Goal: Information Seeking & Learning: Find specific fact

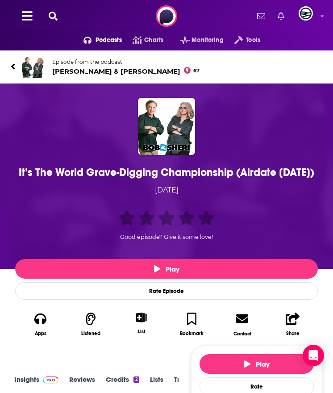
click at [146, 173] on div "It’s The World Grave-Digging Championship (Airdate 10/2/2025)" at bounding box center [166, 172] width 298 height 13
click at [56, 166] on div "It’s The World Grave-Digging Championship (Airdate 10/2/2025)" at bounding box center [166, 172] width 298 height 13
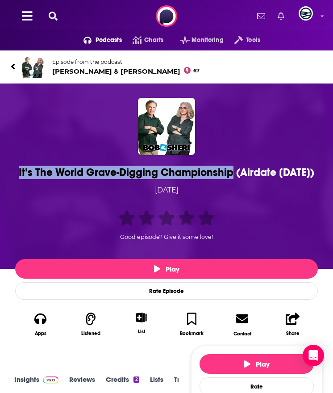
drag, startPoint x: 33, startPoint y: 169, endPoint x: 253, endPoint y: 169, distance: 219.6
click at [253, 169] on div "It’s The World Grave-Digging Championship (Airdate 10/2/2025)" at bounding box center [166, 172] width 298 height 13
copy h1 "It’s The World Grave-Digging Championship"
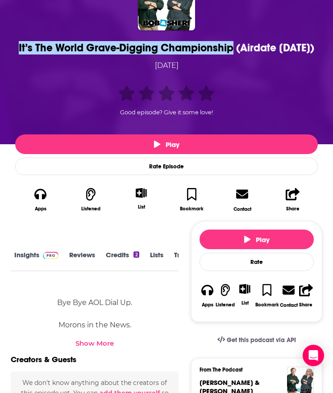
scroll to position [133, 0]
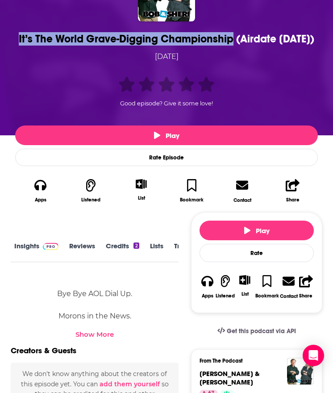
click at [45, 250] on img at bounding box center [51, 246] width 16 height 7
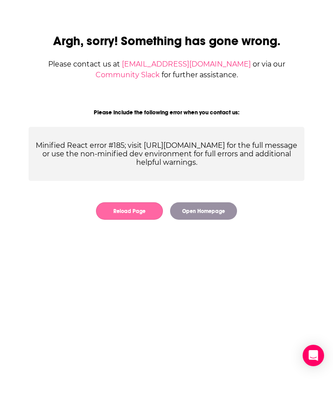
click at [146, 208] on button "Reload Page" at bounding box center [129, 210] width 67 height 17
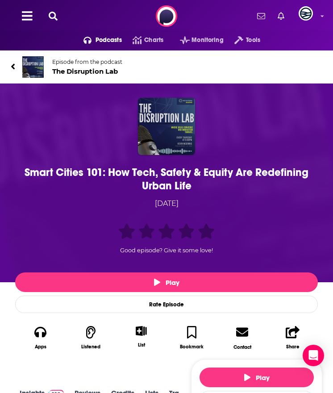
click at [126, 168] on div "Smart Cities 101: How Tech, Safety & Equity Are Redefining Urban Life" at bounding box center [166, 179] width 298 height 27
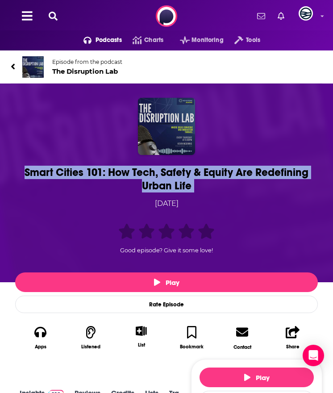
click at [126, 168] on div "Smart Cities 101: How Tech, Safety & Equity Are Redefining Urban Life" at bounding box center [166, 179] width 298 height 27
click at [36, 171] on div "Smart Cities 101: How Tech, Safety & Equity Are Redefining Urban Life" at bounding box center [166, 179] width 298 height 27
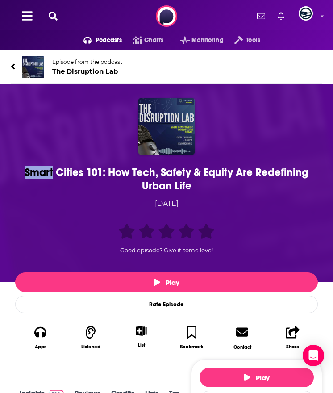
click at [36, 171] on div "Smart Cities 101: How Tech, Safety & Equity Are Redefining Urban Life" at bounding box center [166, 179] width 298 height 27
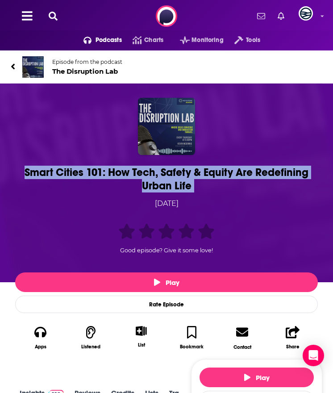
click at [36, 171] on div "Smart Cities 101: How Tech, Safety & Equity Are Redefining Urban Life" at bounding box center [166, 179] width 298 height 27
copy h1 "Smart Cities 101: How Tech, Safety & Equity Are Redefining Urban Life"
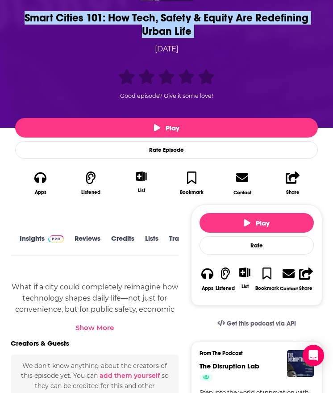
scroll to position [174, 0]
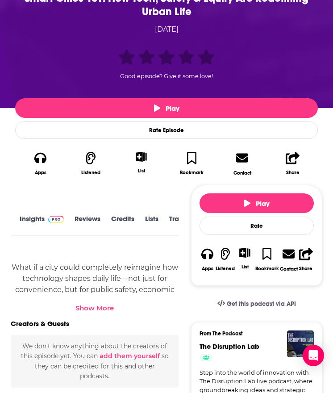
click at [101, 308] on div "Show More" at bounding box center [94, 308] width 38 height 8
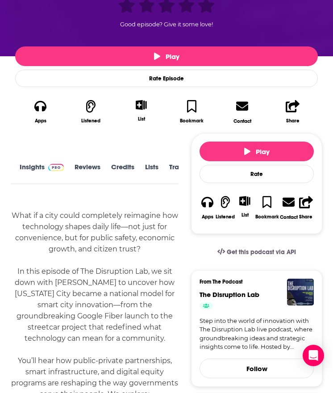
scroll to position [0, 24]
click at [158, 166] on link "Transcript" at bounding box center [163, 173] width 32 height 20
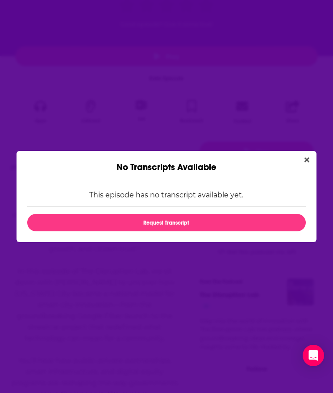
click at [301, 153] on div "No Transcripts Available" at bounding box center [167, 162] width 300 height 22
click at [302, 155] on button "Close" at bounding box center [307, 159] width 12 height 11
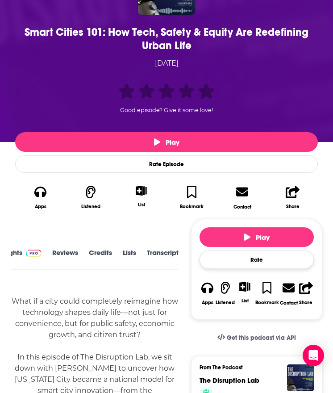
scroll to position [141, 0]
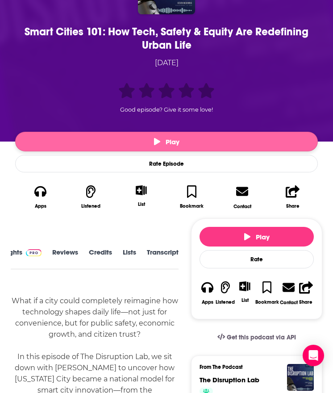
click at [126, 138] on button "Play" at bounding box center [166, 142] width 303 height 20
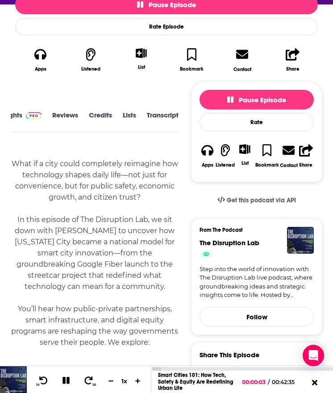
scroll to position [283, 0]
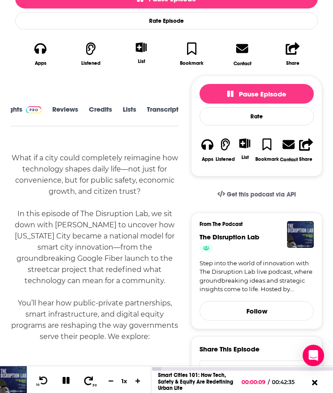
click at [92, 377] on icon at bounding box center [88, 380] width 9 height 8
click at [30, 110] on link "Insights" at bounding box center [42, 115] width 44 height 20
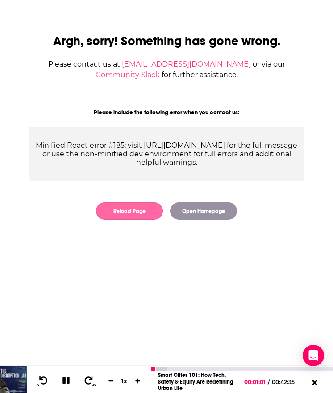
click at [128, 219] on button "Reload Page" at bounding box center [129, 210] width 67 height 17
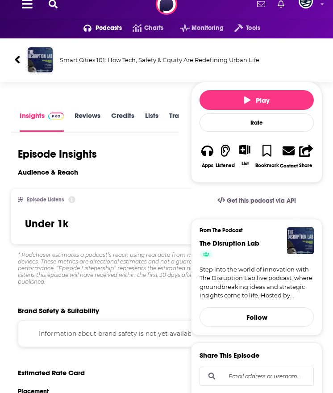
scroll to position [0, 24]
click at [160, 111] on div "About Insights Reviews Credits Lists Transcript" at bounding box center [95, 121] width 168 height 23
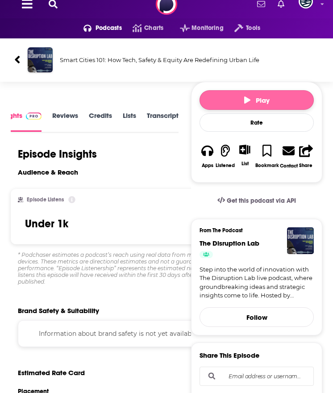
click at [244, 97] on icon "button" at bounding box center [247, 99] width 6 height 7
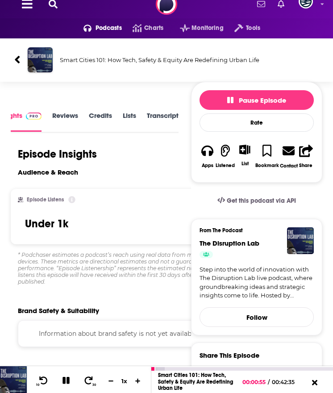
click at [53, 64] on div "Smart Cities 101: How Tech, Safety & Equity Are Redefining Urban Life" at bounding box center [186, 60] width 266 height 13
click at [43, 69] on img "Smart Cities 101: How Tech, Safety & Equity Are Redefining Urban Life" at bounding box center [40, 59] width 25 height 25
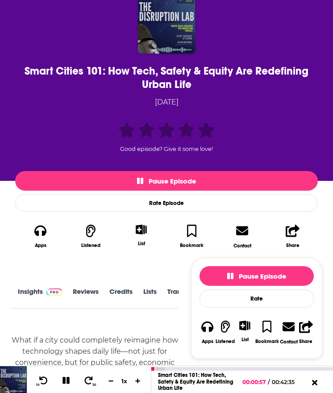
scroll to position [130, 0]
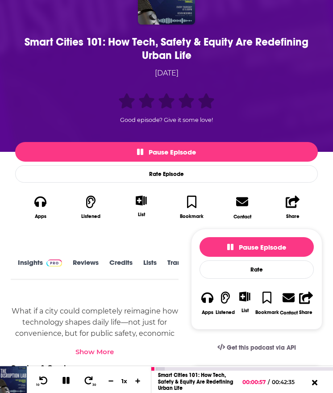
click at [59, 263] on img at bounding box center [54, 262] width 16 height 7
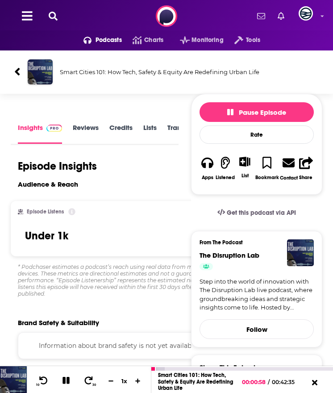
scroll to position [1, 0]
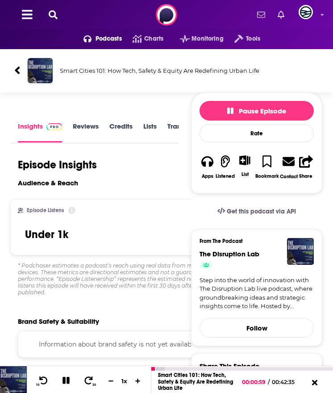
click at [52, 79] on div "Smart Cities 101: How Tech, Safety & Equity Are Redefining Urban Life" at bounding box center [166, 70] width 319 height 43
click at [48, 78] on img "Smart Cities 101: How Tech, Safety & Equity Are Redefining Urban Life" at bounding box center [40, 70] width 25 height 25
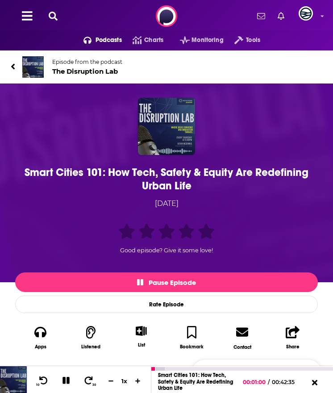
click at [33, 66] on img at bounding box center [32, 66] width 21 height 21
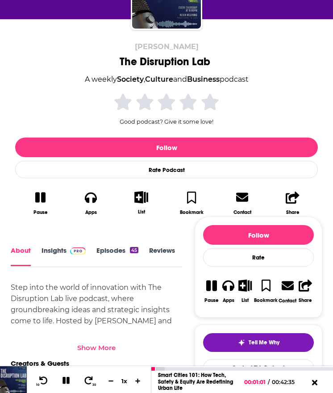
scroll to position [150, 0]
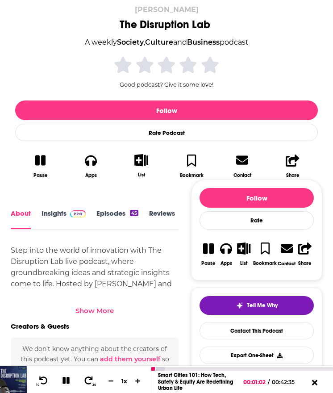
click at [72, 214] on img at bounding box center [78, 213] width 16 height 7
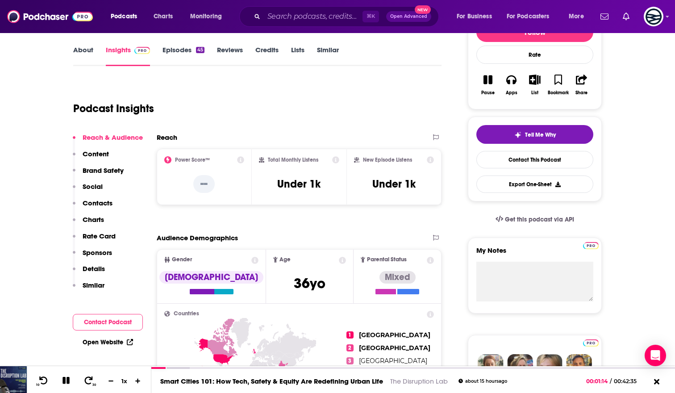
scroll to position [127, 0]
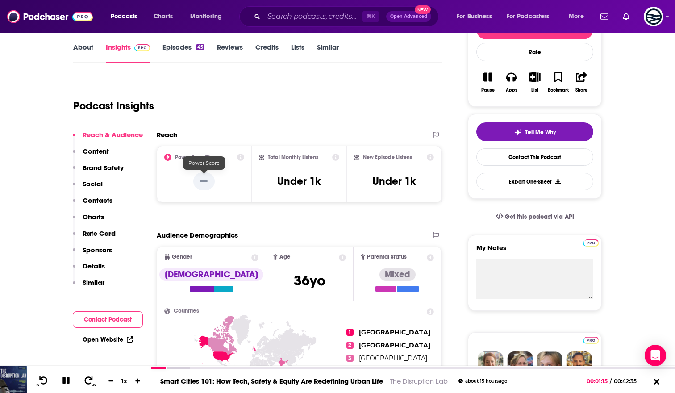
click at [208, 186] on p "--" at bounding box center [203, 181] width 21 height 18
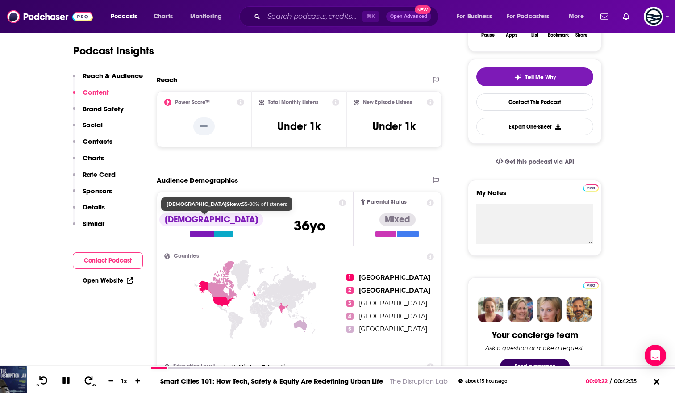
scroll to position [0, 0]
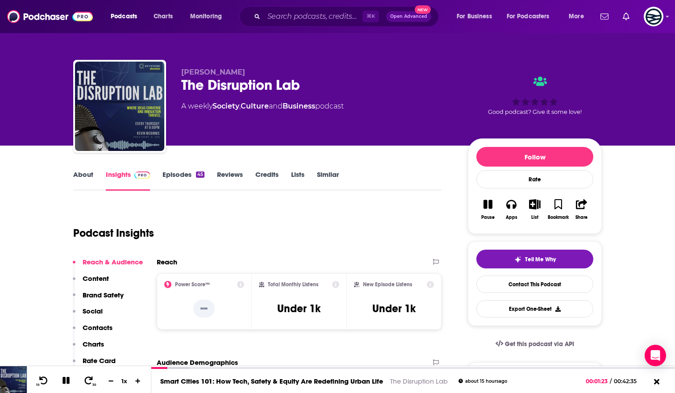
click at [222, 85] on div "The Disruption Lab" at bounding box center [317, 84] width 272 height 17
copy div "The Disruption Lab"
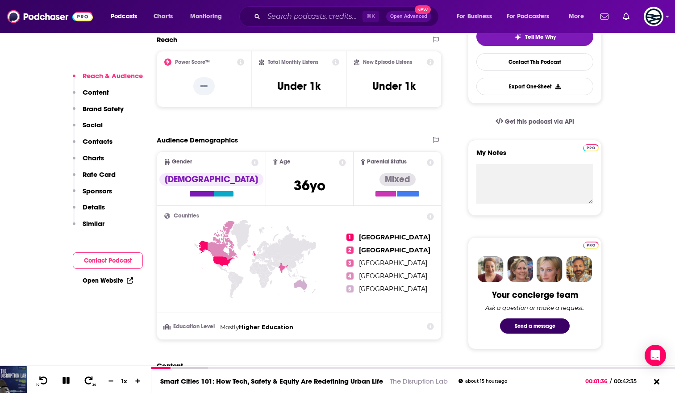
scroll to position [223, 0]
click at [45, 376] on icon at bounding box center [43, 380] width 11 height 9
click at [68, 377] on icon at bounding box center [65, 380] width 7 height 7
click at [45, 375] on button "10" at bounding box center [42, 381] width 18 height 12
click at [64, 379] on icon at bounding box center [66, 380] width 8 height 9
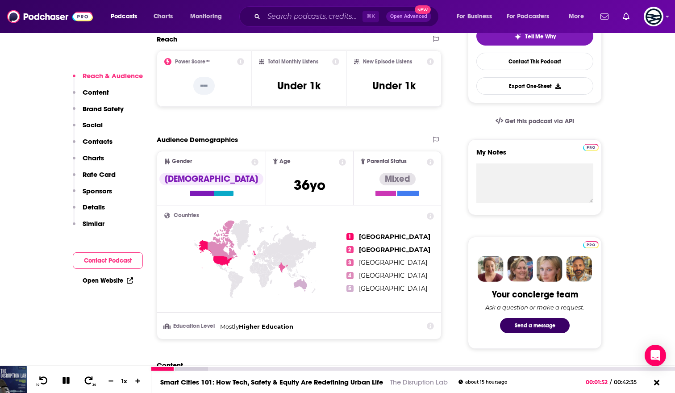
click at [68, 382] on icon at bounding box center [65, 380] width 7 height 7
click at [68, 382] on icon at bounding box center [65, 380] width 11 height 9
click at [68, 382] on icon at bounding box center [65, 380] width 7 height 7
click at [70, 379] on icon at bounding box center [65, 380] width 11 height 9
click at [70, 378] on icon at bounding box center [66, 380] width 10 height 8
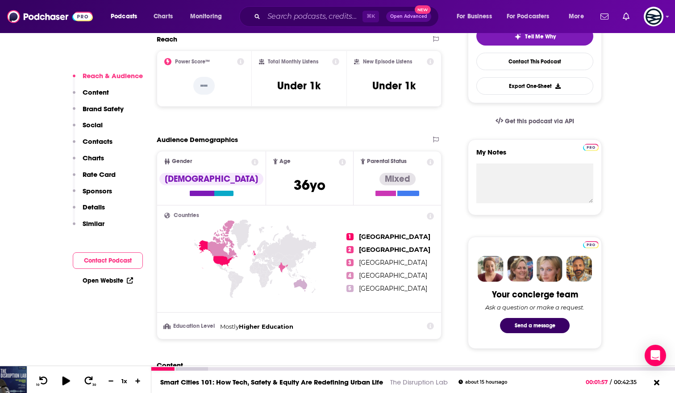
click at [59, 381] on button at bounding box center [66, 381] width 17 height 12
click at [40, 378] on icon at bounding box center [43, 380] width 9 height 8
click at [67, 383] on icon at bounding box center [65, 380] width 7 height 7
click at [71, 387] on div "10 30 1 x" at bounding box center [89, 379] width 125 height 27
click at [69, 384] on icon at bounding box center [65, 380] width 11 height 9
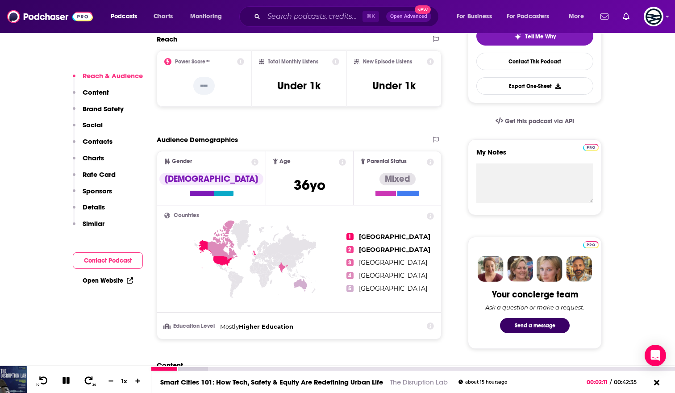
click at [64, 386] on button at bounding box center [66, 380] width 16 height 11
click at [64, 384] on button at bounding box center [66, 381] width 17 height 12
click at [67, 379] on icon at bounding box center [65, 380] width 7 height 7
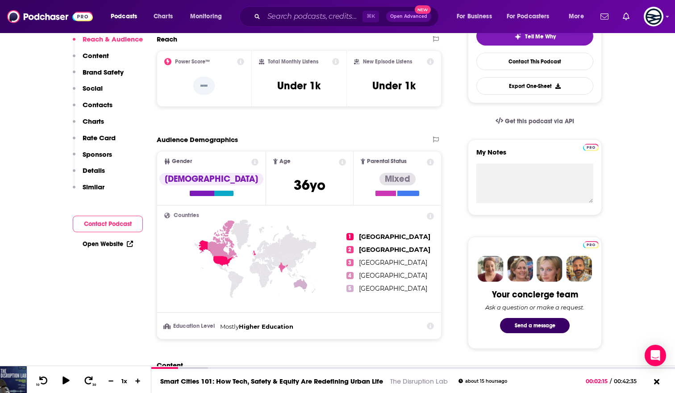
scroll to position [0, 0]
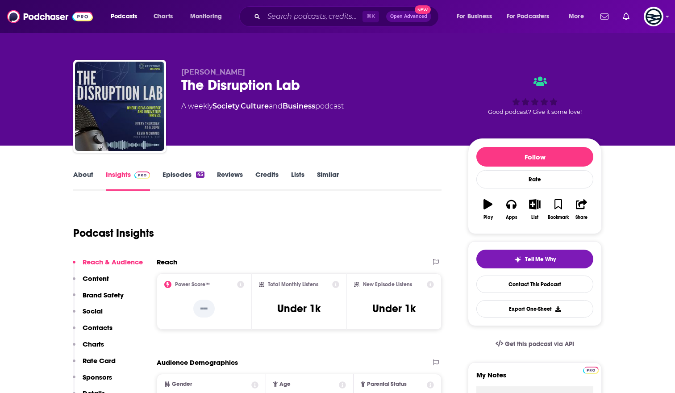
click at [167, 172] on link "Episodes 45" at bounding box center [183, 180] width 42 height 21
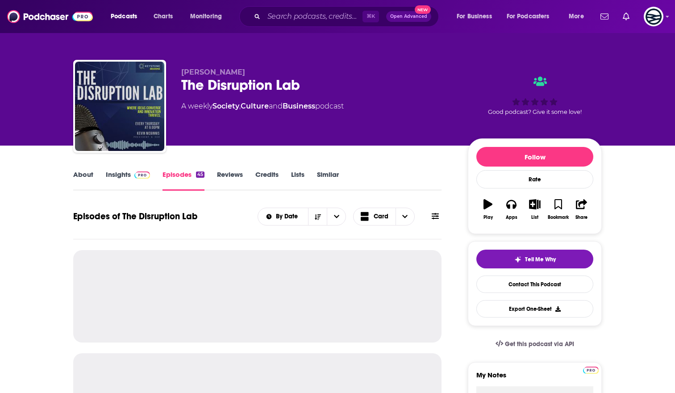
click at [78, 176] on link "About" at bounding box center [83, 180] width 20 height 21
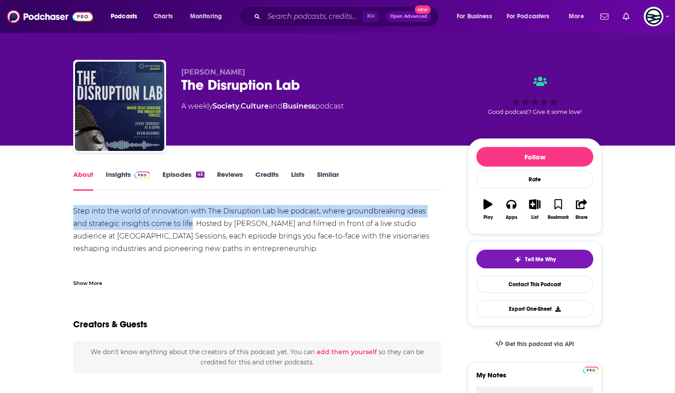
drag, startPoint x: 67, startPoint y: 208, endPoint x: 177, endPoint y: 220, distance: 110.4
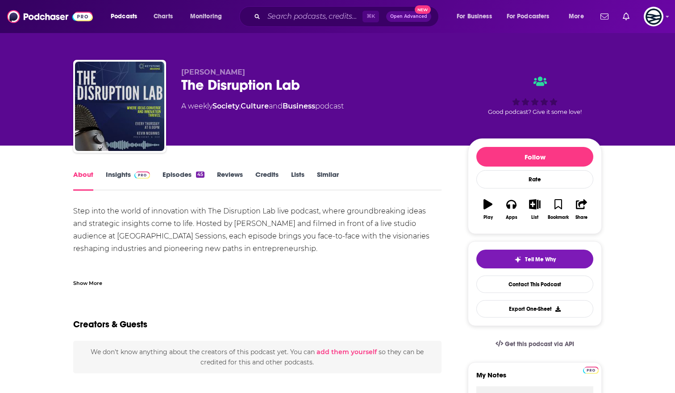
click at [182, 226] on div "Step into the world of innovation with The Disruption Lab live podcast, where g…" at bounding box center [257, 261] width 368 height 112
drag, startPoint x: 183, startPoint y: 226, endPoint x: 199, endPoint y: 233, distance: 17.0
click at [199, 233] on div "Step into the world of innovation with The Disruption Lab live podcast, where g…" at bounding box center [257, 261] width 368 height 112
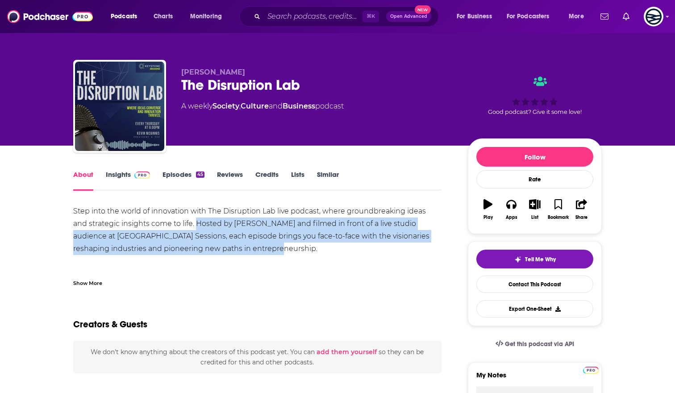
drag, startPoint x: 223, startPoint y: 250, endPoint x: 181, endPoint y: 227, distance: 47.4
click at [181, 227] on div "Step into the world of innovation with The Disruption Lab live podcast, where g…" at bounding box center [257, 261] width 368 height 112
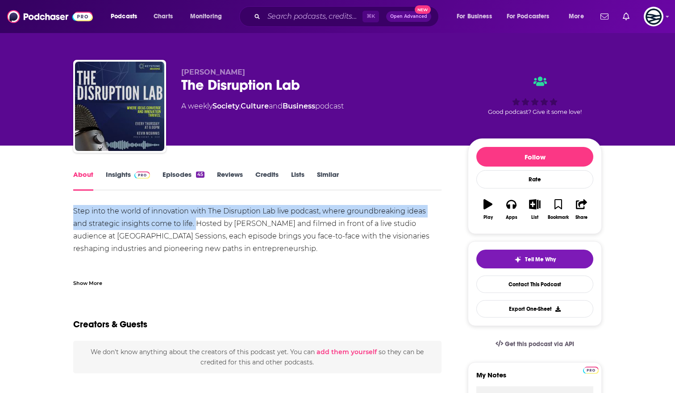
drag, startPoint x: 181, startPoint y: 227, endPoint x: 56, endPoint y: 207, distance: 126.6
copy div "Step into the world of innovation with The Disruption Lab live podcast, where g…"
click at [132, 175] on span at bounding box center [140, 174] width 19 height 8
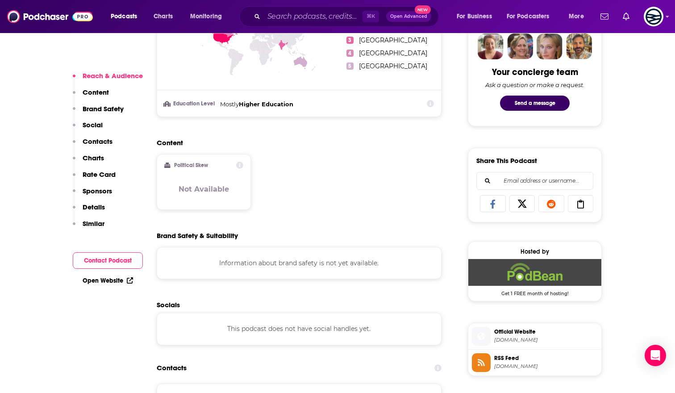
scroll to position [457, 0]
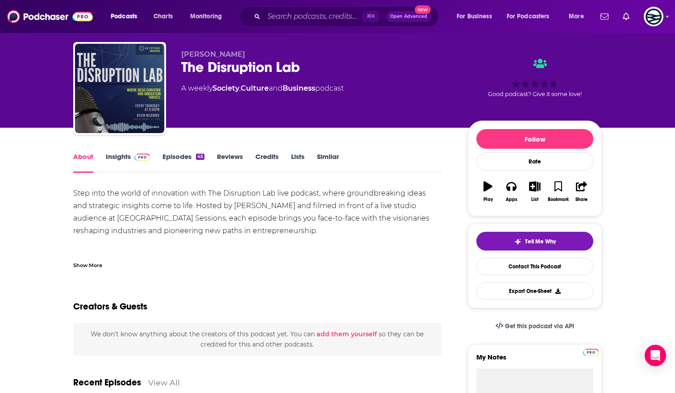
scroll to position [22, 0]
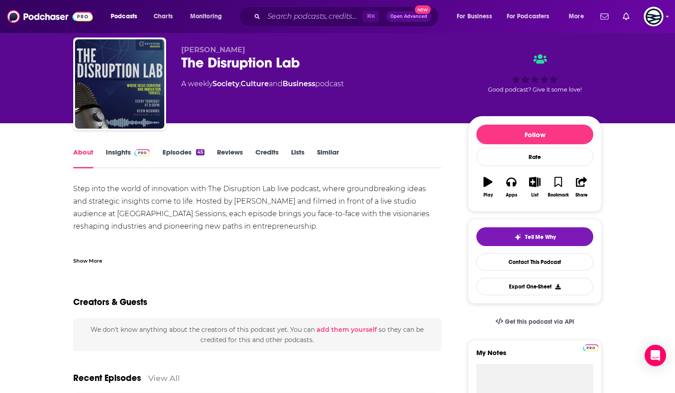
click at [146, 154] on img at bounding box center [142, 152] width 16 height 7
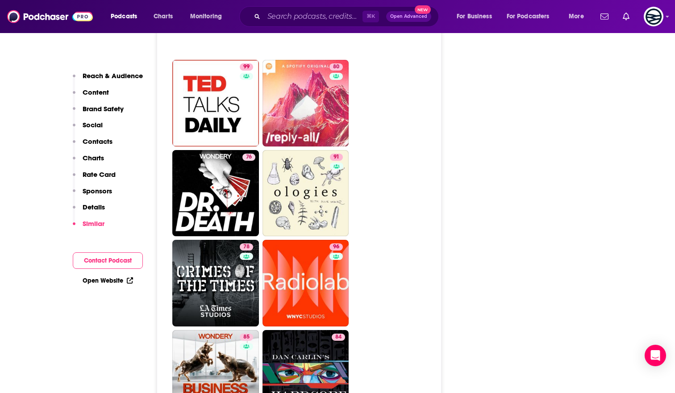
scroll to position [1615, 0]
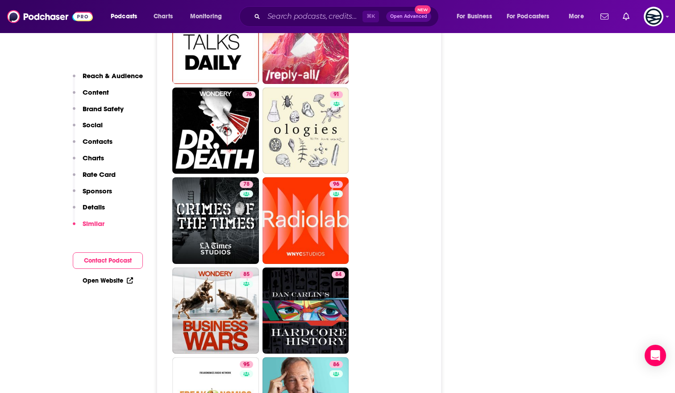
click at [400, 178] on ul "99 95 94 99 99 80 76 91 78 96 85 84 95 86 88 84 63 62 84 93 96 84 74 87" at bounding box center [303, 355] width 263 height 1076
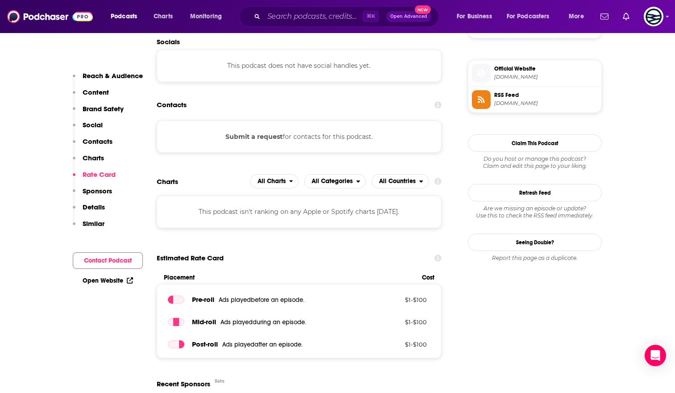
scroll to position [0, 0]
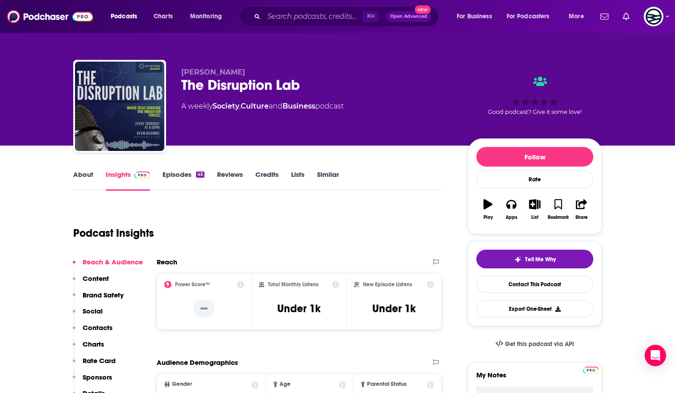
click at [227, 72] on span "Kevin McGinnis" at bounding box center [213, 72] width 64 height 8
click at [236, 83] on div "The Disruption Lab" at bounding box center [317, 84] width 272 height 17
click at [184, 82] on div "The Disruption Lab" at bounding box center [317, 84] width 272 height 17
drag, startPoint x: 184, startPoint y: 70, endPoint x: 315, endPoint y: 86, distance: 131.8
click at [315, 86] on div "Kevin McGinnis The Disruption Lab A weekly Society , Culture and Business podca…" at bounding box center [317, 103] width 272 height 71
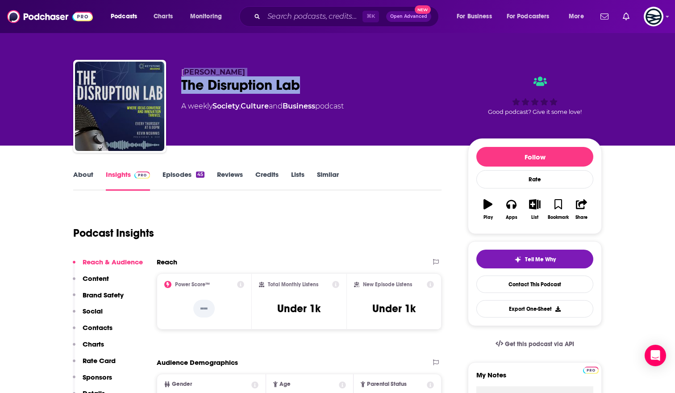
copy div "evin McGinnis The Disruption Lab"
click at [490, 210] on button "Play" at bounding box center [487, 209] width 23 height 32
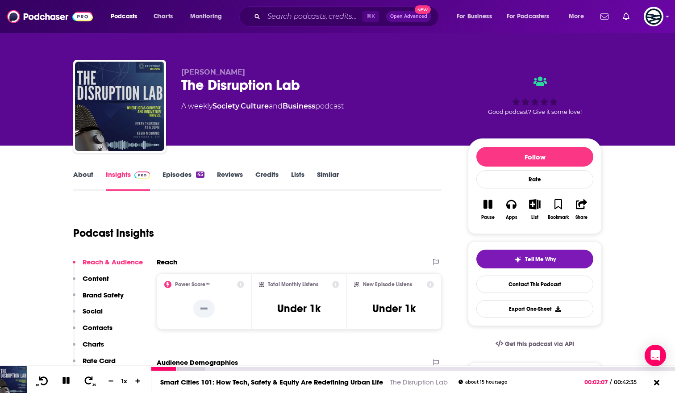
click at [46, 379] on icon at bounding box center [43, 380] width 9 height 8
click at [66, 385] on button at bounding box center [66, 380] width 16 height 11
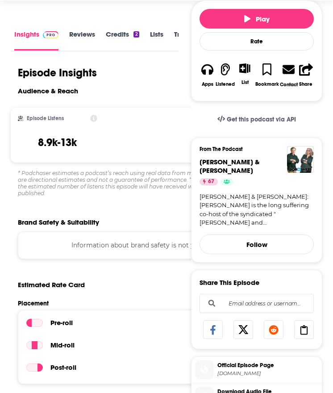
scroll to position [100, 0]
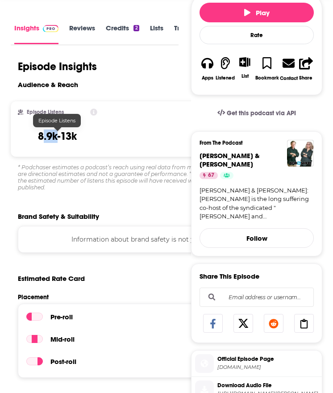
drag, startPoint x: 42, startPoint y: 141, endPoint x: 56, endPoint y: 140, distance: 13.8
click at [56, 140] on h3 "8.9k-13k" at bounding box center [57, 135] width 39 height 13
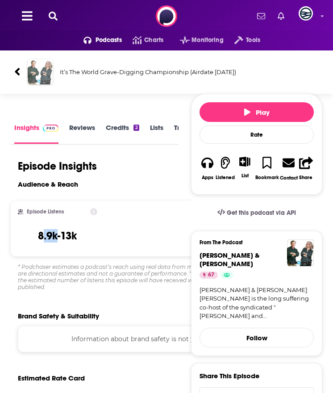
click at [45, 71] on img "It’s The World Grave-Digging Championship (Airdate 10/2/2025)" at bounding box center [40, 71] width 25 height 25
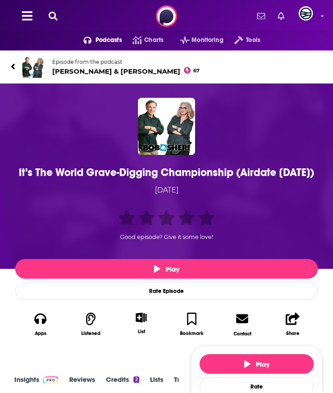
click at [37, 68] on img at bounding box center [32, 66] width 21 height 21
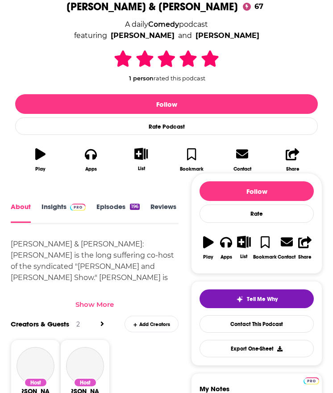
scroll to position [179, 0]
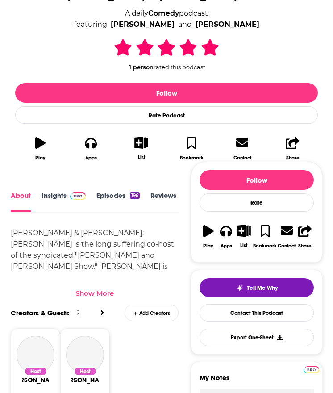
click at [59, 200] on link "Insights" at bounding box center [64, 202] width 44 height 20
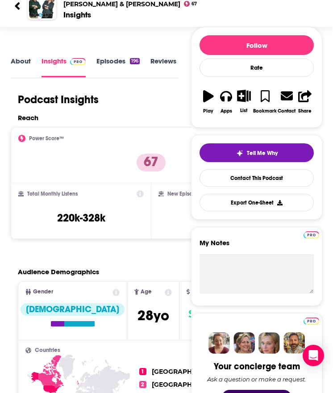
scroll to position [414, 0]
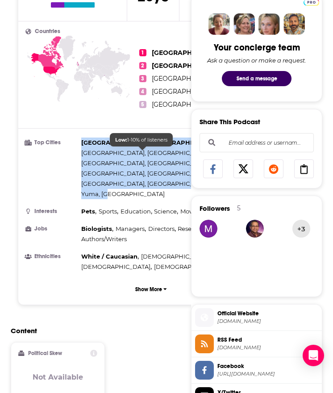
drag, startPoint x: 80, startPoint y: 142, endPoint x: 157, endPoint y: 150, distance: 77.3
click at [157, 150] on li "Top Cities [GEOGRAPHIC_DATA], [GEOGRAPHIC_DATA] , [GEOGRAPHIC_DATA], [GEOGRAPHI…" at bounding box center [150, 168] width 251 height 62
copy div "[GEOGRAPHIC_DATA], [GEOGRAPHIC_DATA] , [GEOGRAPHIC_DATA], [GEOGRAPHIC_DATA] , […"
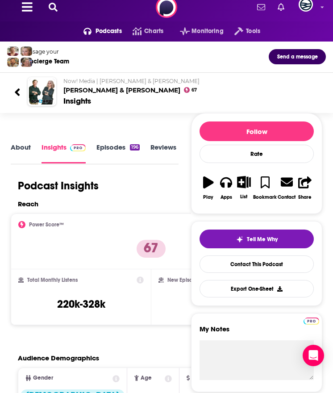
scroll to position [10, 0]
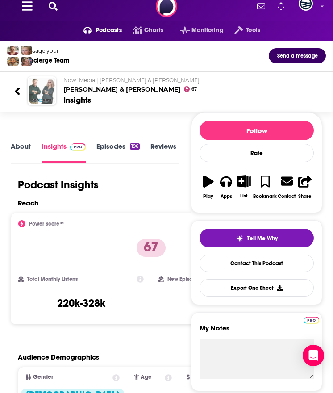
click at [42, 96] on img "Bob & Sheri" at bounding box center [42, 91] width 26 height 26
click at [23, 145] on link "About" at bounding box center [21, 152] width 20 height 21
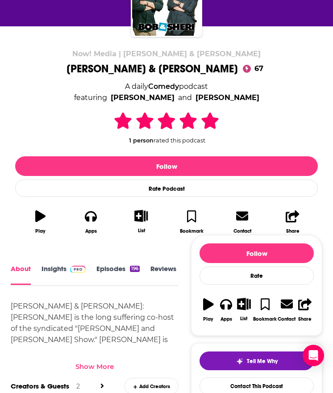
scroll to position [98, 0]
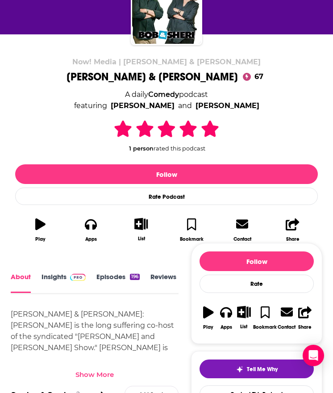
drag, startPoint x: 112, startPoint y: 83, endPoint x: 236, endPoint y: 92, distance: 123.6
click at [236, 92] on div "Now! Media | [PERSON_NAME] & [PERSON_NAME] [PERSON_NAME] & [PERSON_NAME] 67 A d…" at bounding box center [166, 153] width 303 height 190
click at [236, 92] on div "A daily Comedy podcast featuring [PERSON_NAME] and [PERSON_NAME]" at bounding box center [166, 100] width 185 height 23
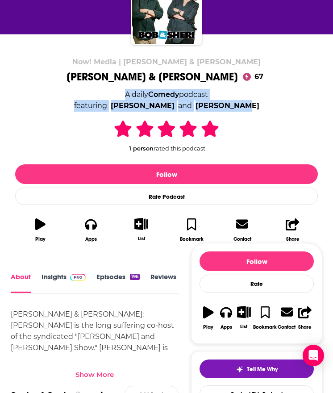
drag, startPoint x: 248, startPoint y: 104, endPoint x: 99, endPoint y: 93, distance: 149.9
click at [98, 92] on div "Now! Media | [PERSON_NAME] & [PERSON_NAME] [PERSON_NAME] & [PERSON_NAME] 67 A d…" at bounding box center [166, 153] width 303 height 190
copy div "A daily Comedy podcast featuring [PERSON_NAME] and [PERSON_NAME]"
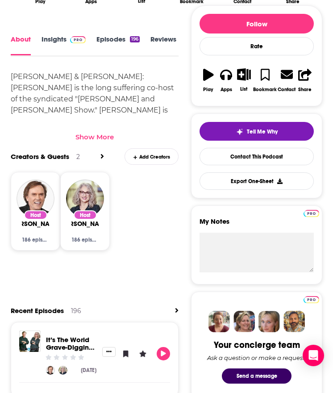
scroll to position [313, 0]
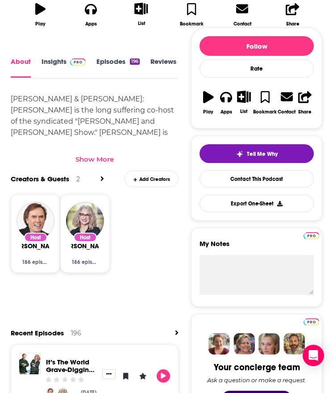
click at [64, 65] on link "Insights" at bounding box center [64, 68] width 44 height 20
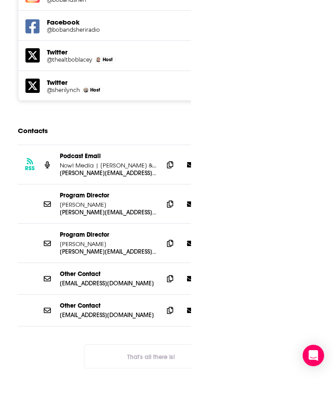
scroll to position [1434, 0]
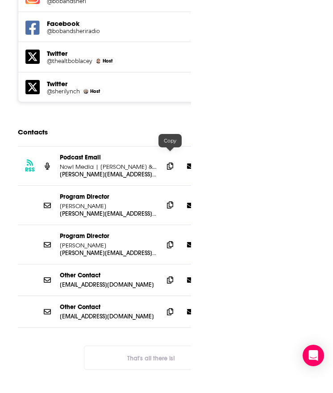
click at [169, 198] on span at bounding box center [169, 204] width 13 height 13
click at [168, 276] on icon at bounding box center [170, 279] width 6 height 7
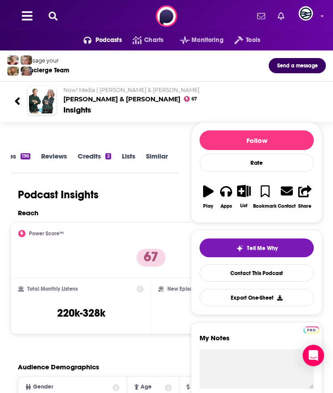
scroll to position [0, 0]
click at [97, 152] on link "Episodes 196" at bounding box center [117, 162] width 43 height 21
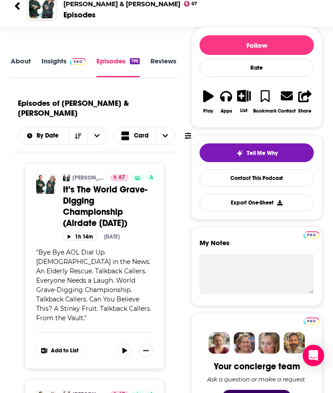
scroll to position [70, 0]
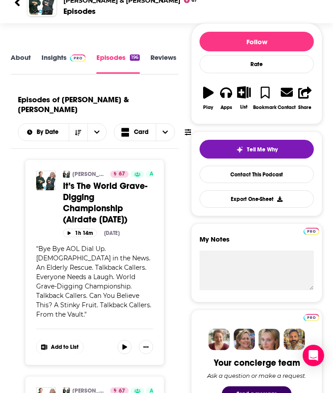
click at [87, 183] on span "It’s The World Grave-Digging Championship (Airdate [DATE])" at bounding box center [105, 202] width 84 height 45
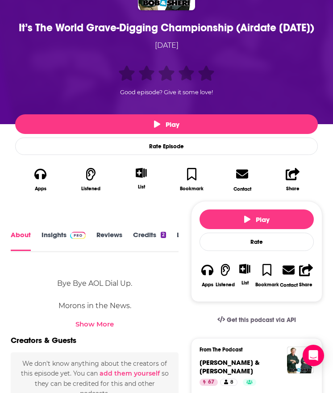
scroll to position [0, 68]
click at [142, 251] on link "Transcript" at bounding box center [152, 241] width 32 height 20
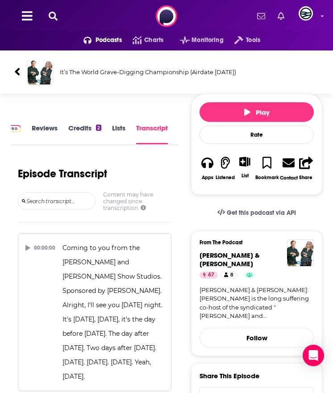
scroll to position [1803, 0]
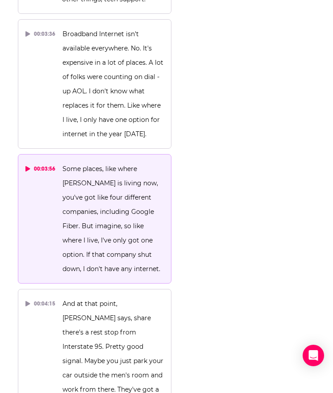
drag, startPoint x: 61, startPoint y: 151, endPoint x: 104, endPoint y: 208, distance: 71.3
click at [105, 208] on button "00:03:56 Some places, like where [PERSON_NAME] is living now, you've got like f…" at bounding box center [95, 218] width 154 height 129
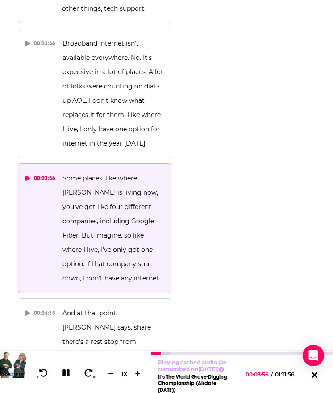
scroll to position [1793, 0]
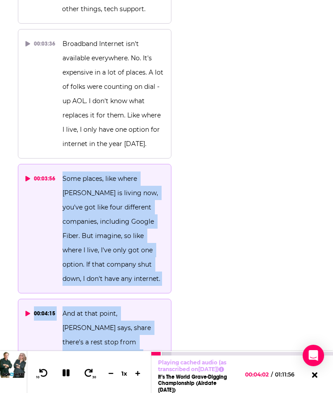
drag, startPoint x: 61, startPoint y: 165, endPoint x: 83, endPoint y: 343, distance: 179.5
copy div "Some places, like where [PERSON_NAME] is living now, you've got like four diffe…"
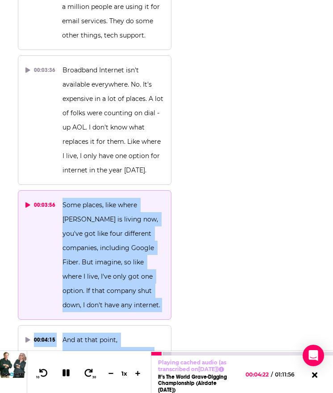
scroll to position [1759, 0]
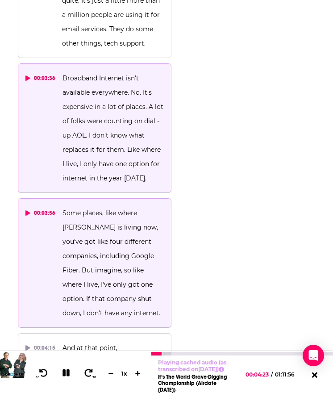
click at [42, 71] on div "00:03:36" at bounding box center [40, 78] width 30 height 14
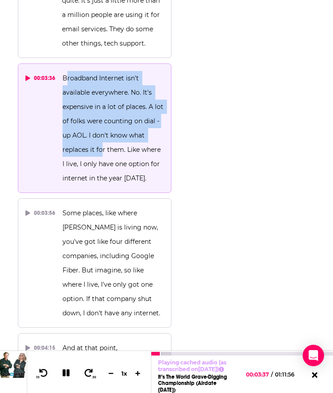
drag, startPoint x: 66, startPoint y: 63, endPoint x: 102, endPoint y: 143, distance: 88.1
click at [101, 141] on p "Broadband Internet isn't available everywhere. No. It's expensive in a lot of p…" at bounding box center [113, 128] width 102 height 114
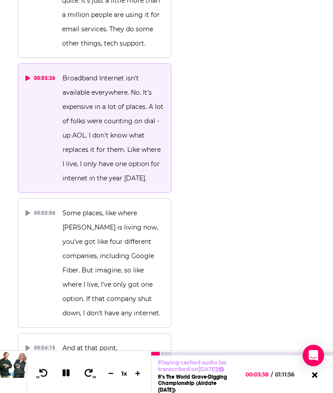
click at [102, 143] on p "Broadband Internet isn't available everywhere. No. It's expensive in a lot of p…" at bounding box center [113, 128] width 102 height 114
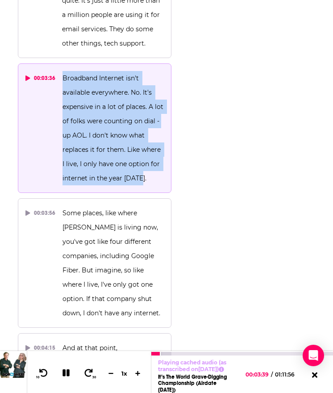
drag, startPoint x: 62, startPoint y: 63, endPoint x: 143, endPoint y: 161, distance: 127.4
click at [143, 161] on p "Broadband Internet isn't available everywhere. No. It's expensive in a lot of p…" at bounding box center [113, 128] width 102 height 114
copy span "Broadband Internet isn't available everywhere. No. It's expensive in a lot of p…"
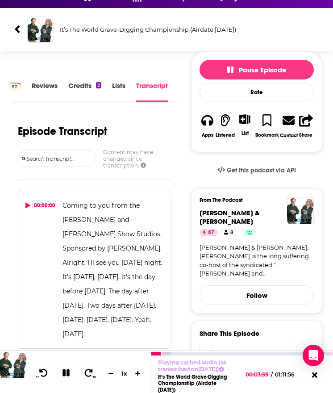
scroll to position [0, 0]
